Goal: Information Seeking & Learning: Learn about a topic

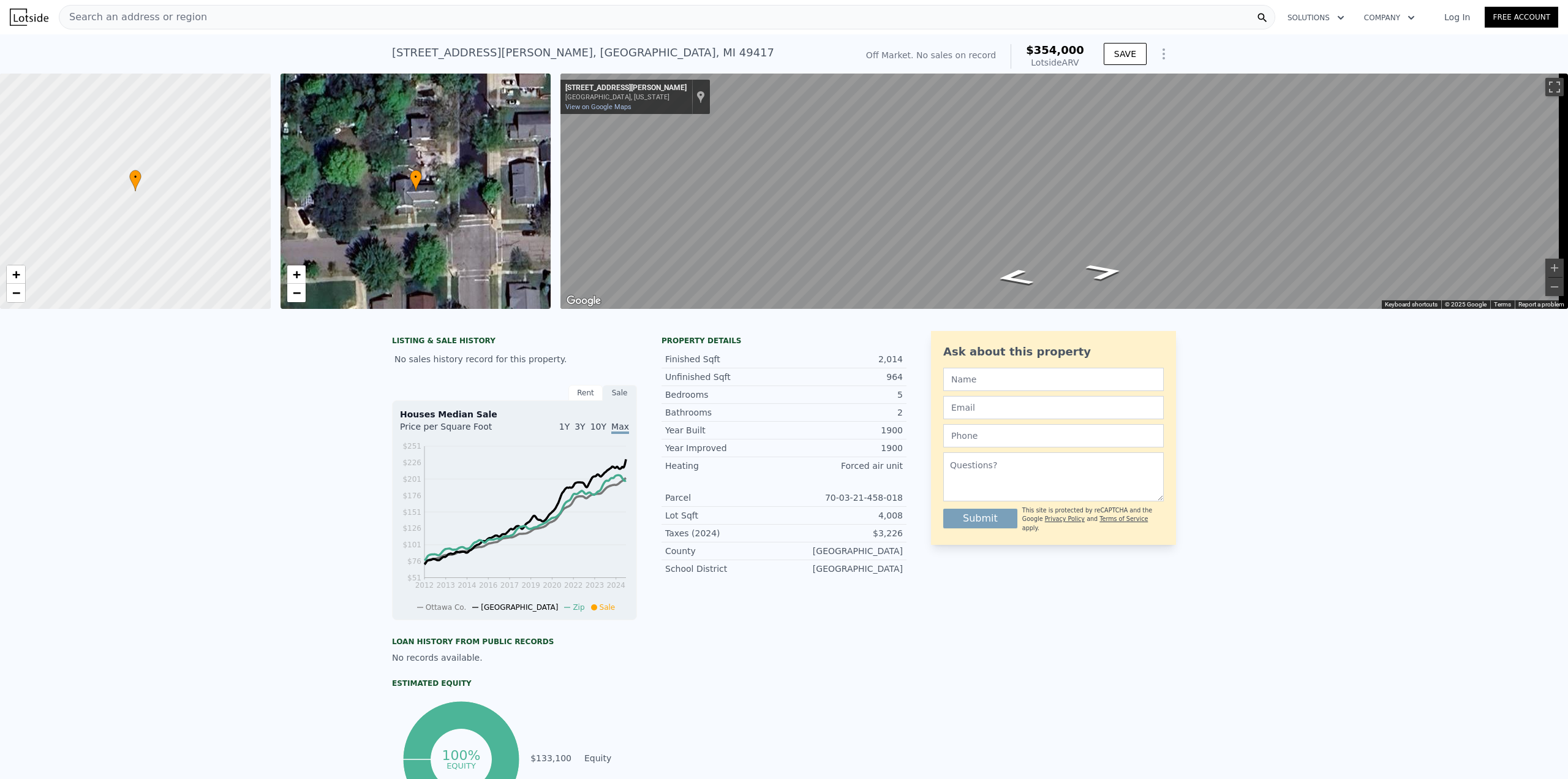
click at [126, 24] on span "Search an address or region" at bounding box center [133, 17] width 148 height 15
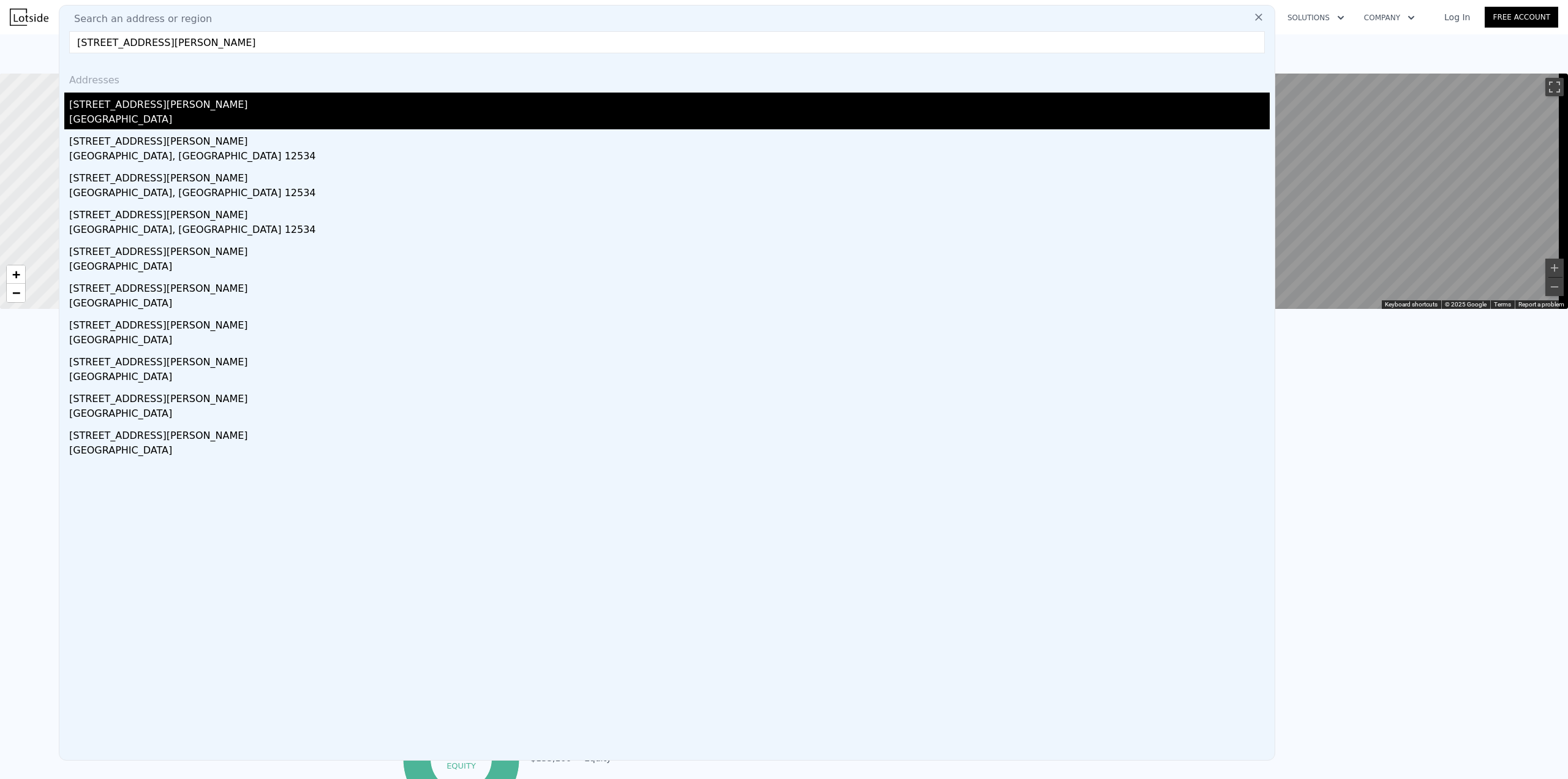
type input "[STREET_ADDRESS][PERSON_NAME]"
click at [161, 112] on div "[GEOGRAPHIC_DATA]" at bounding box center [669, 121] width 1200 height 17
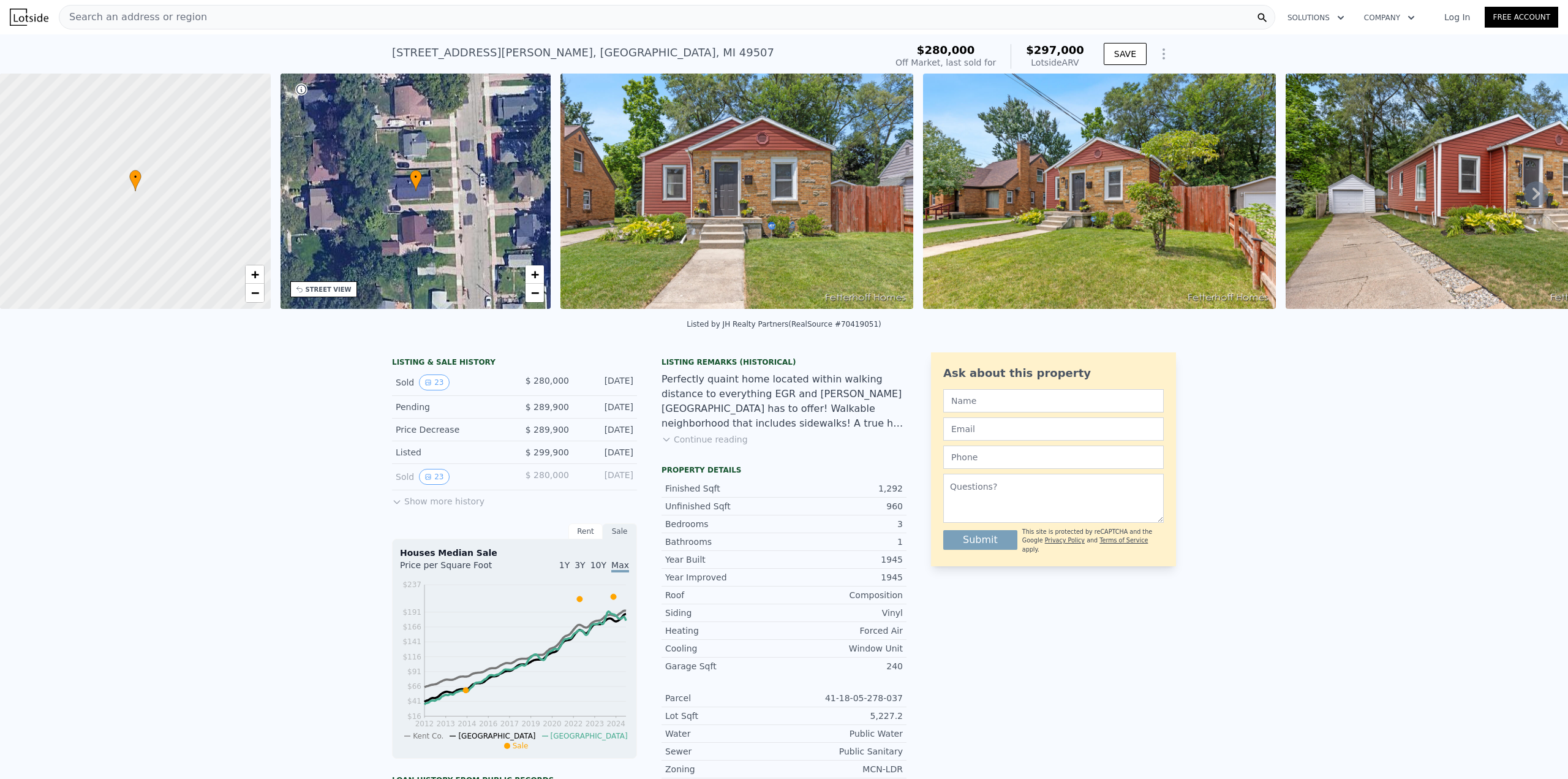
click at [688, 195] on img at bounding box center [737, 191] width 353 height 236
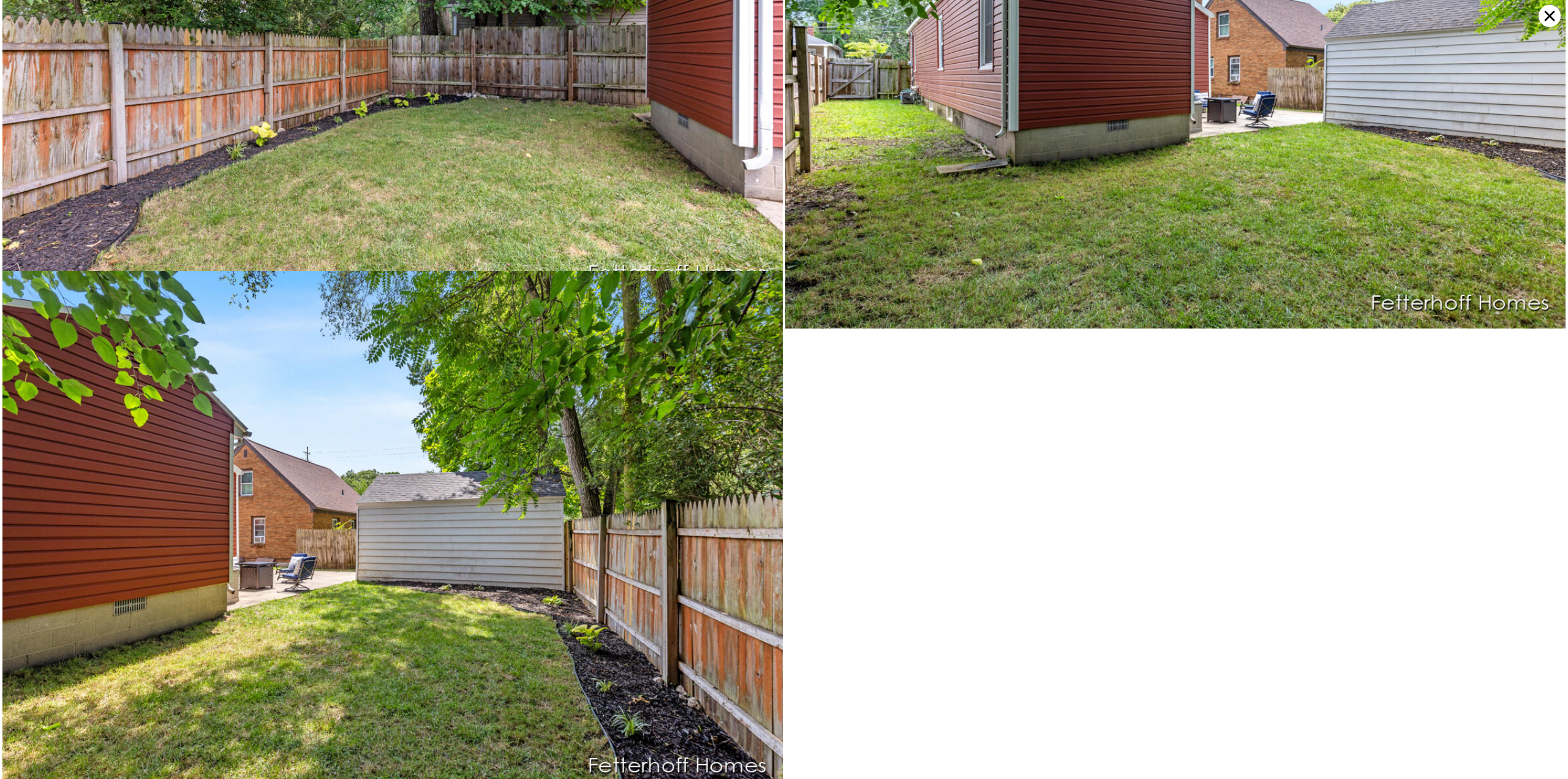
scroll to position [5184, 0]
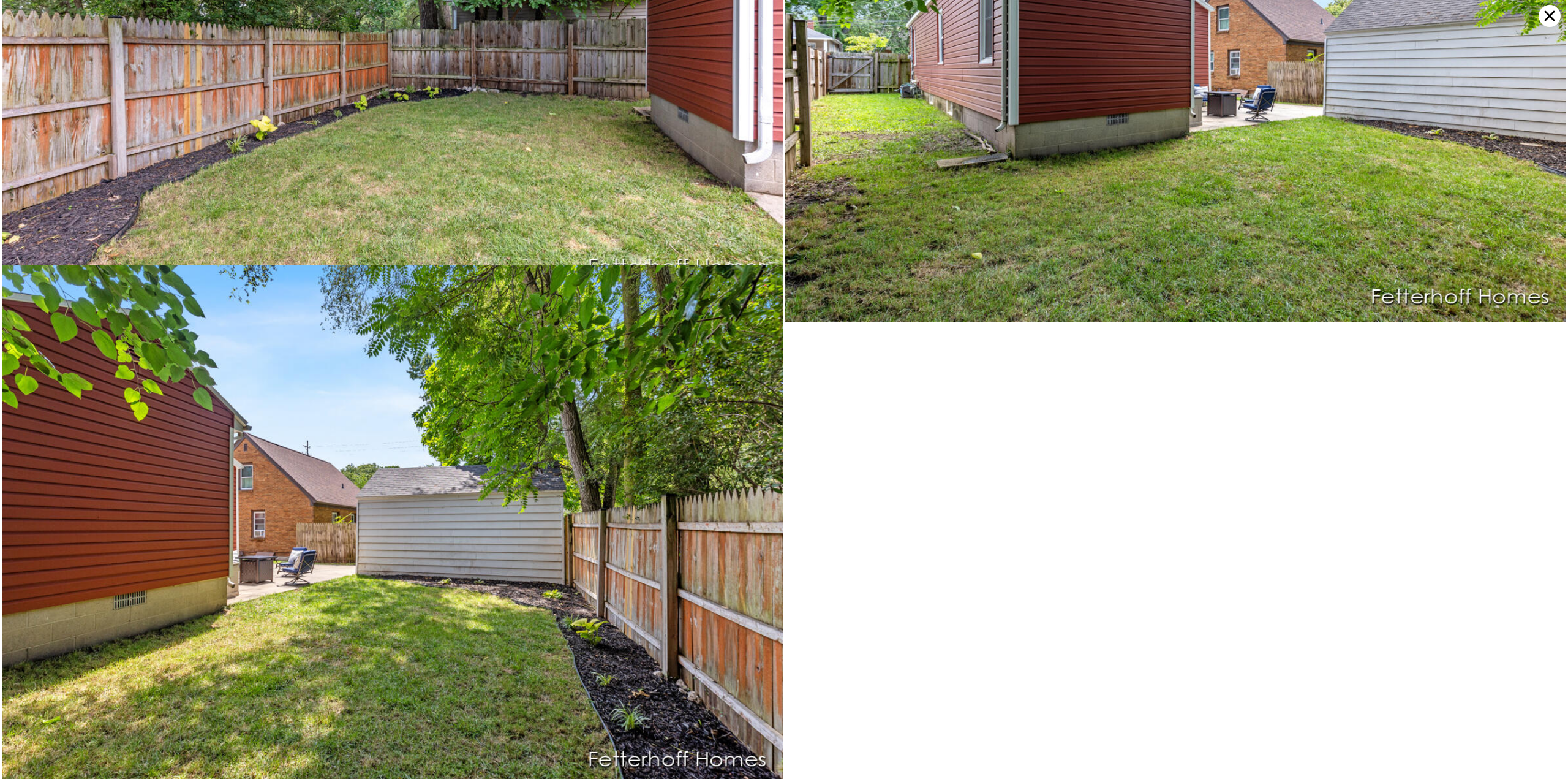
type input "3"
type input "5"
type input "0"
type input "2"
type input "1448"
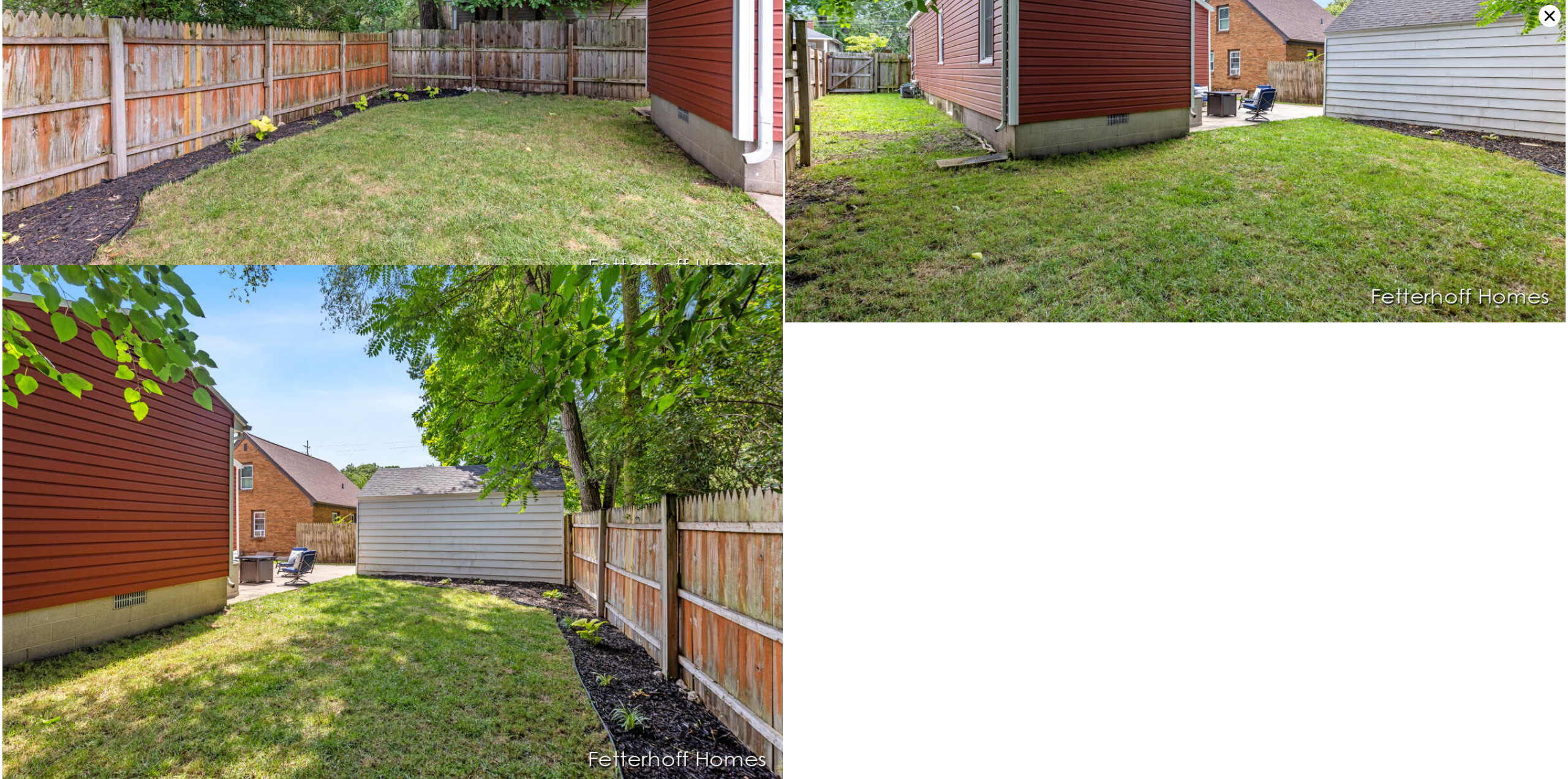
type input "2790"
type input "4356"
type input "6969.6"
type input "$ 354,000"
type input "6"
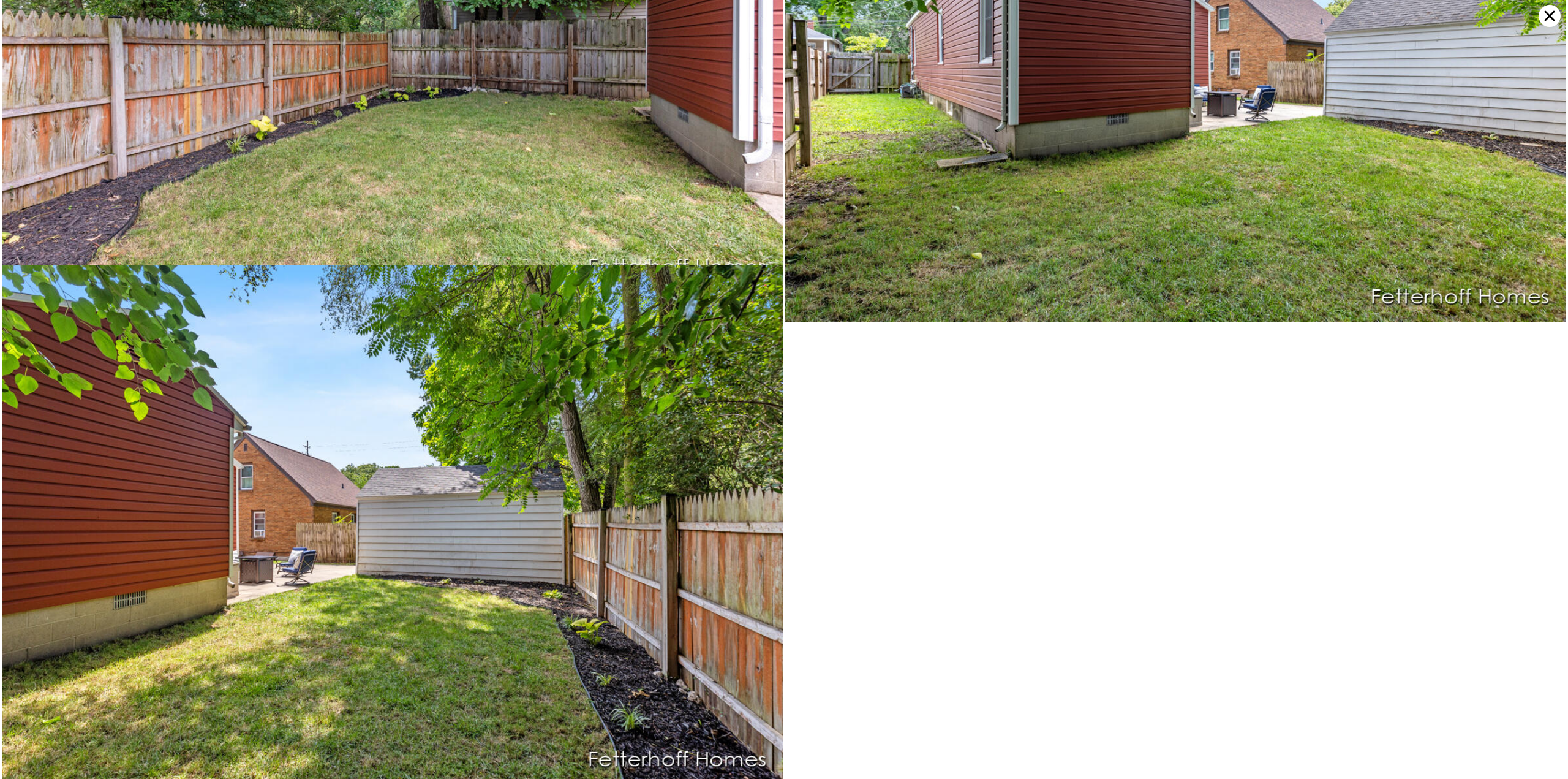
type input "$ 30,001"
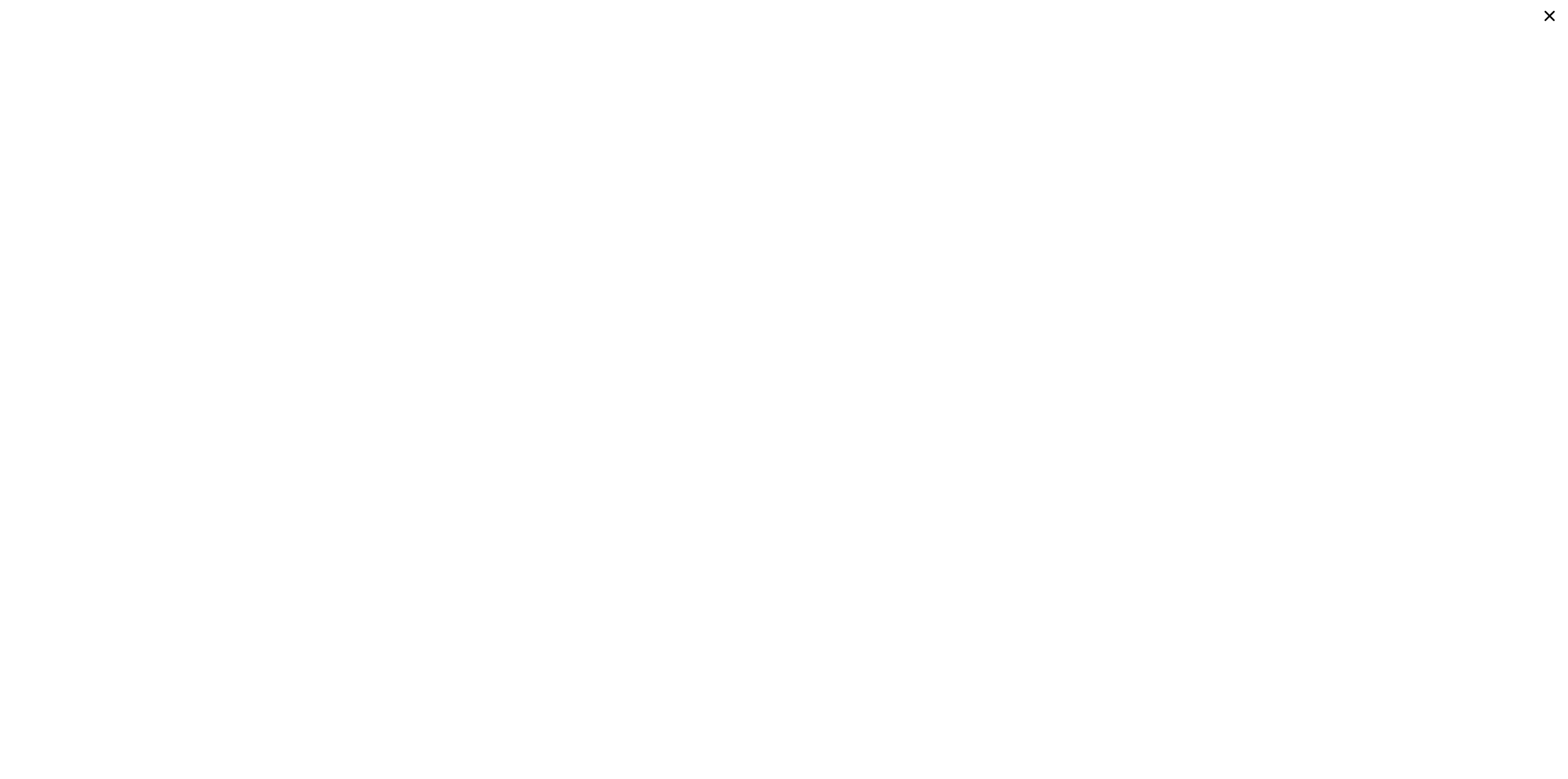
click at [672, 142] on div at bounding box center [784, 389] width 1568 height 779
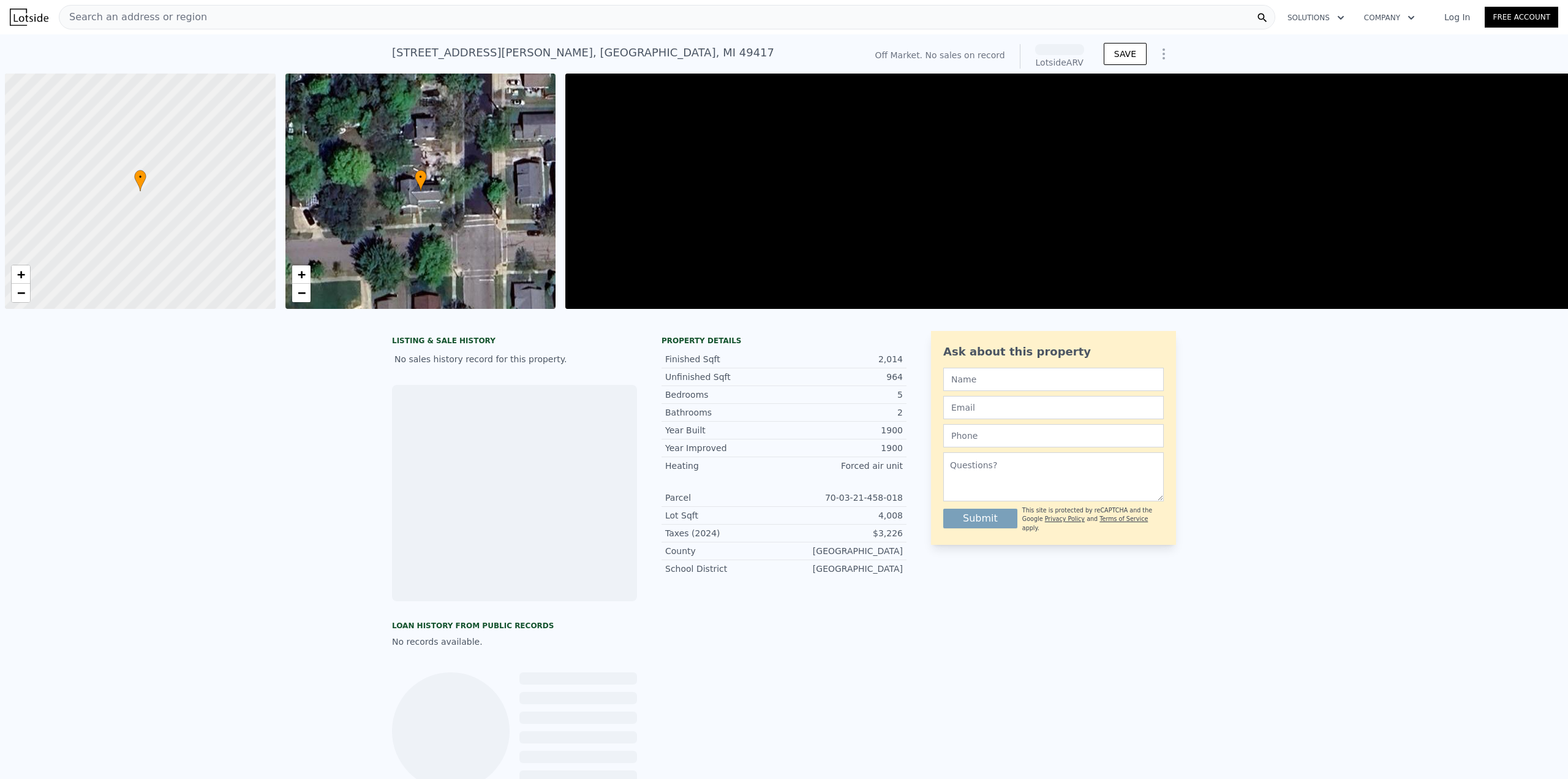
scroll to position [0, 5]
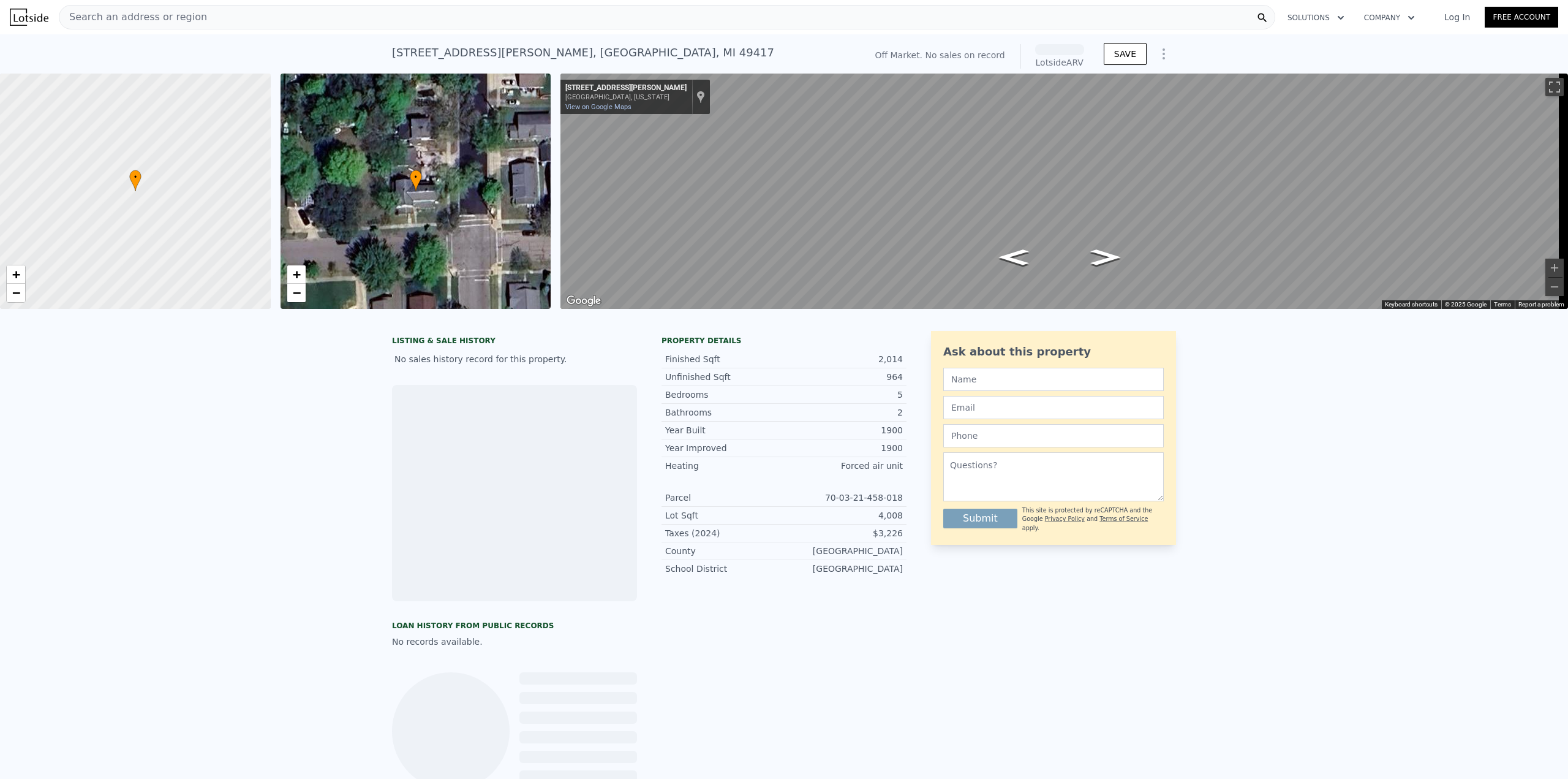
click at [255, 16] on div "Search an address or region" at bounding box center [667, 17] width 1216 height 25
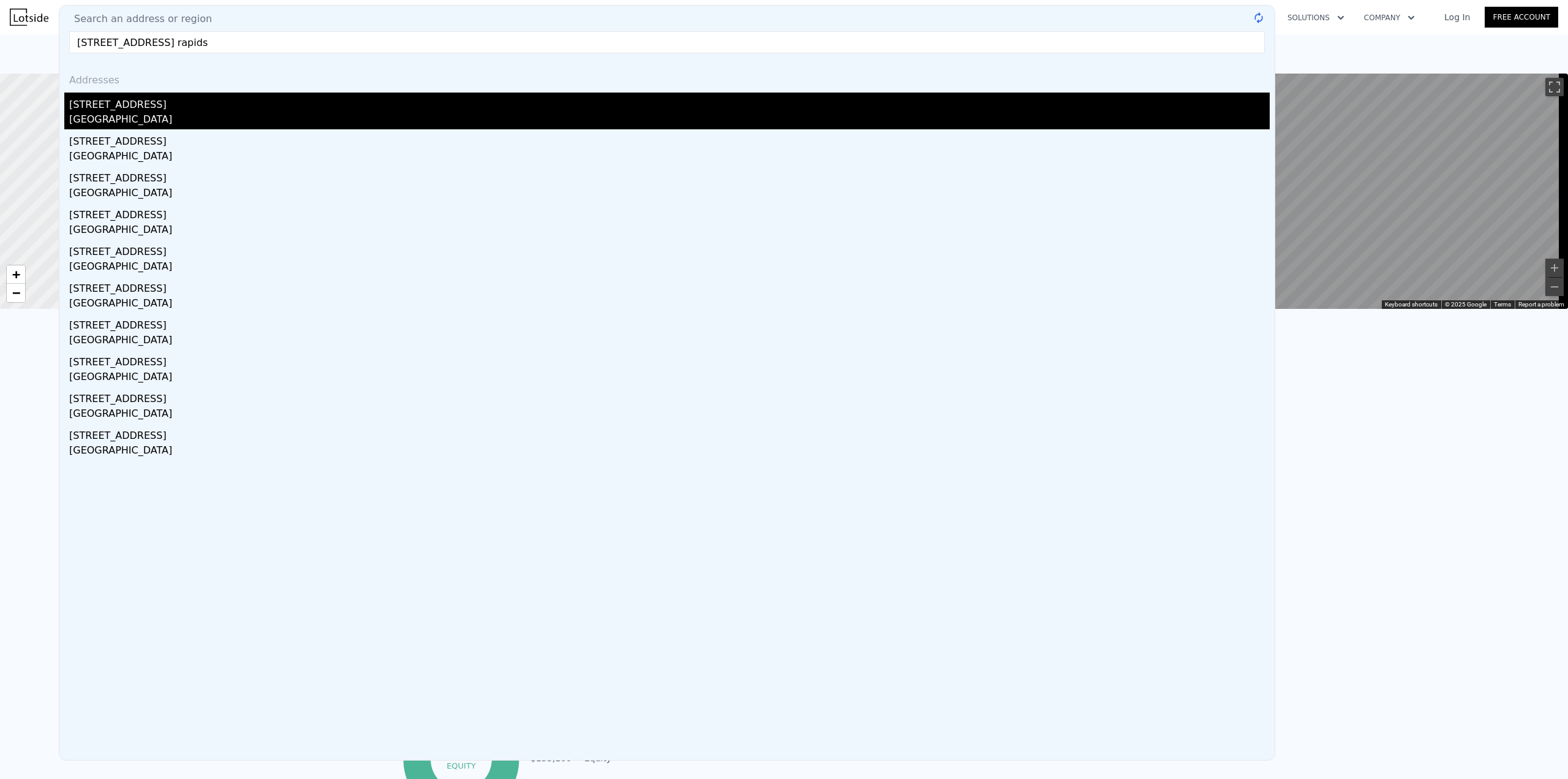
type input "2336 granite st grand rapids"
click at [154, 111] on div "2336 Granite Street SE" at bounding box center [669, 103] width 1200 height 20
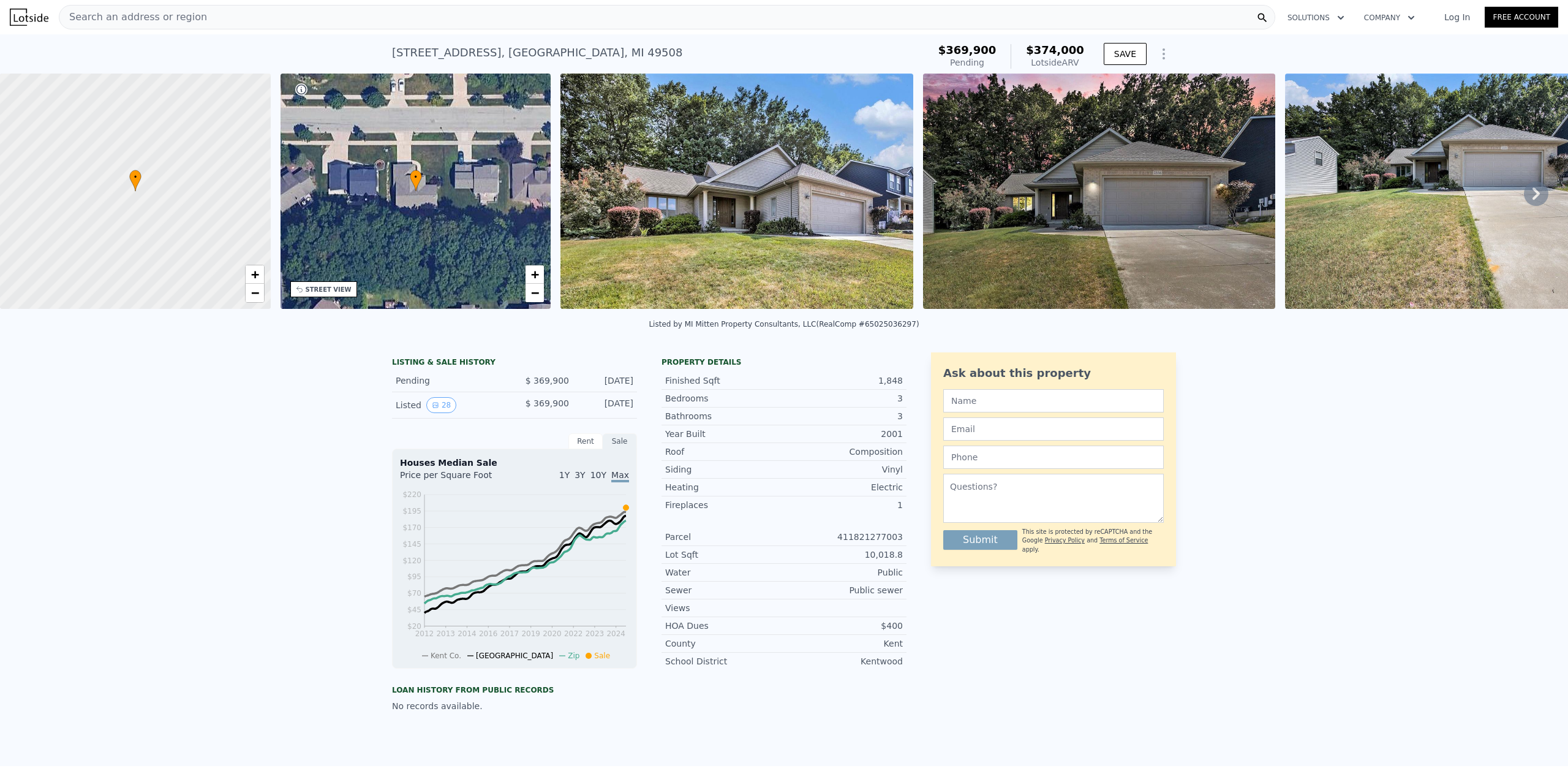
click at [866, 186] on img at bounding box center [737, 191] width 353 height 236
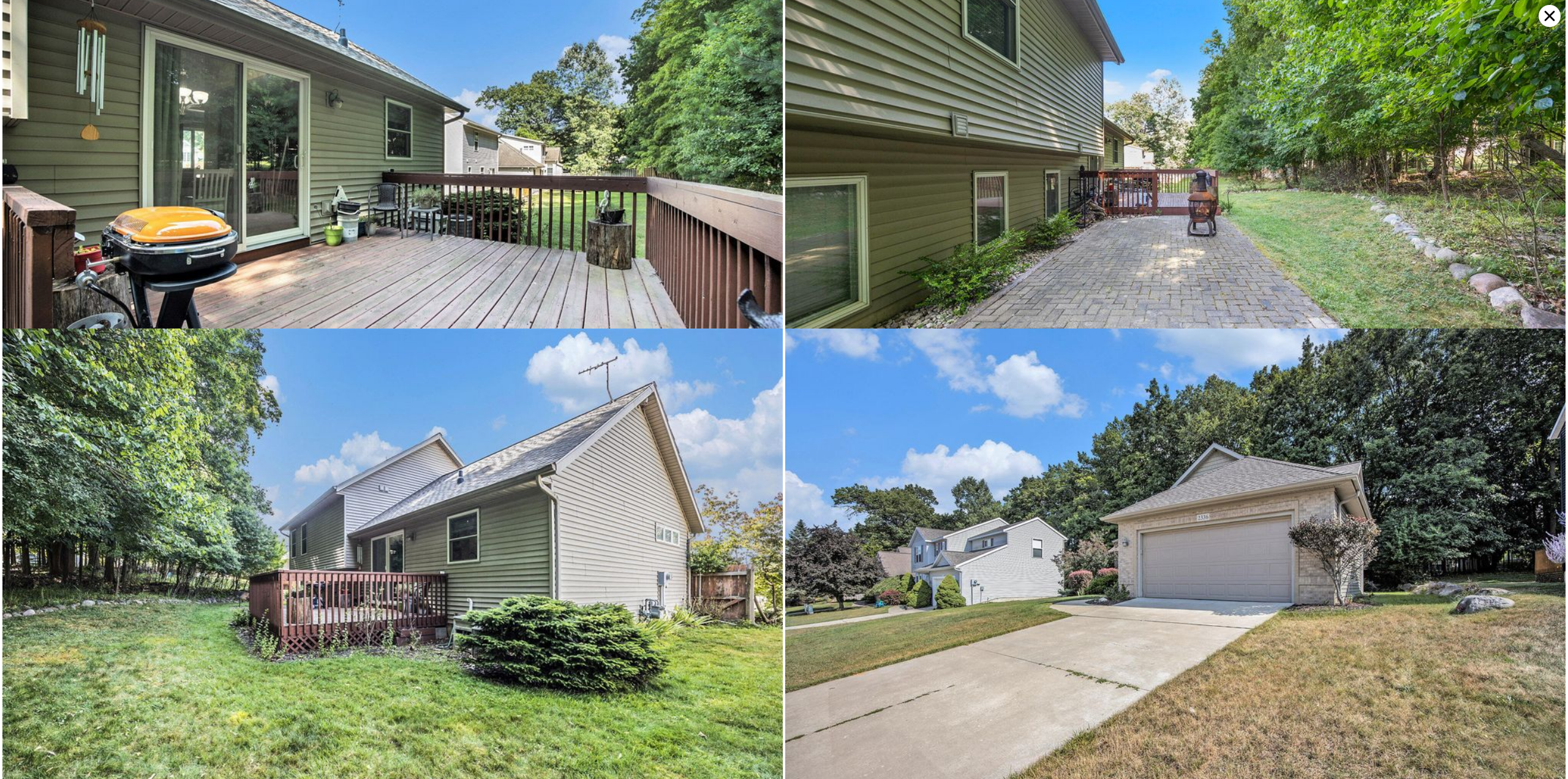
scroll to position [5051, 0]
